Goal: Navigation & Orientation: Understand site structure

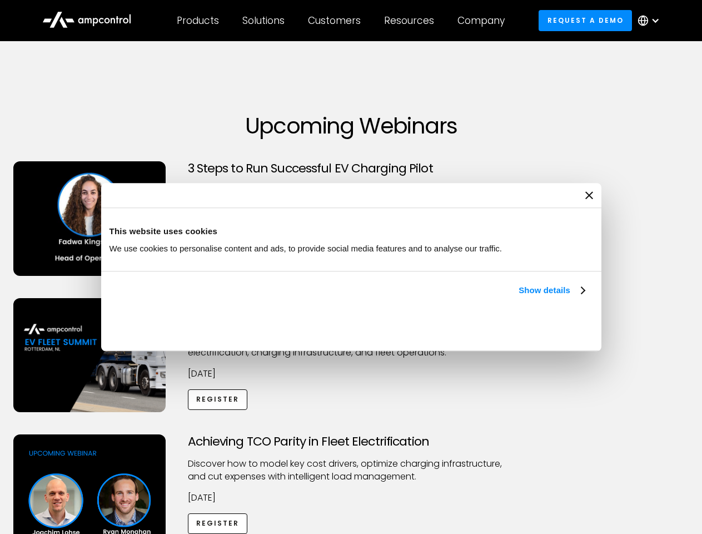
click at [519, 297] on link "Show details" at bounding box center [552, 289] width 66 height 13
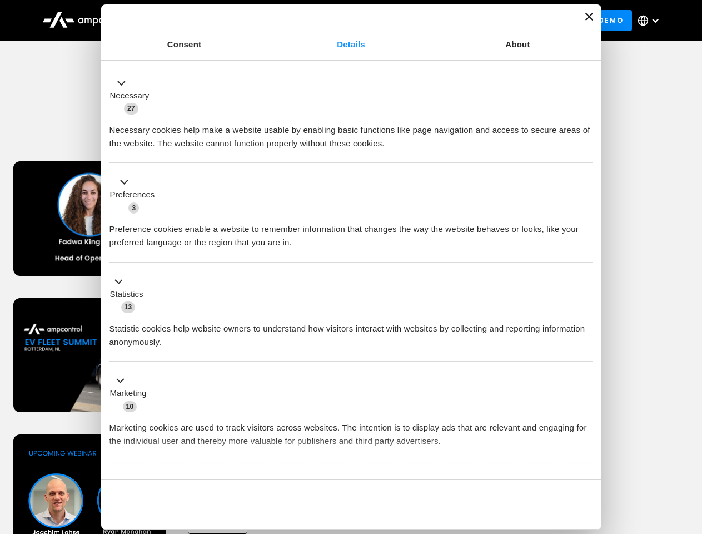
click at [586, 460] on ul "Necessary 27 Necessary cookies help make a website usable by enabling basic fun…" at bounding box center [351, 293] width 494 height 458
click at [690, 448] on div "Achieving TCO Parity in Fleet Electrification Discover how to model key cost dr…" at bounding box center [351, 521] width 698 height 175
click at [342, 21] on div "Customers" at bounding box center [334, 20] width 53 height 12
click at [197, 21] on div "Products" at bounding box center [198, 20] width 42 height 12
click at [264, 21] on div "Solutions" at bounding box center [263, 20] width 42 height 12
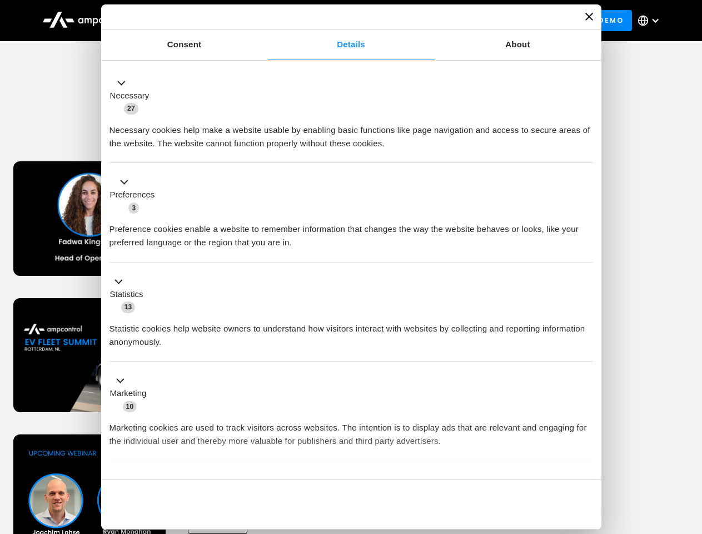
click at [336, 21] on div "Customers" at bounding box center [334, 20] width 53 height 12
click at [411, 21] on div "Resources" at bounding box center [409, 20] width 50 height 12
click at [485, 21] on div "Company" at bounding box center [480, 20] width 47 height 12
click at [651, 21] on div at bounding box center [655, 20] width 9 height 9
